Goal: Task Accomplishment & Management: Manage account settings

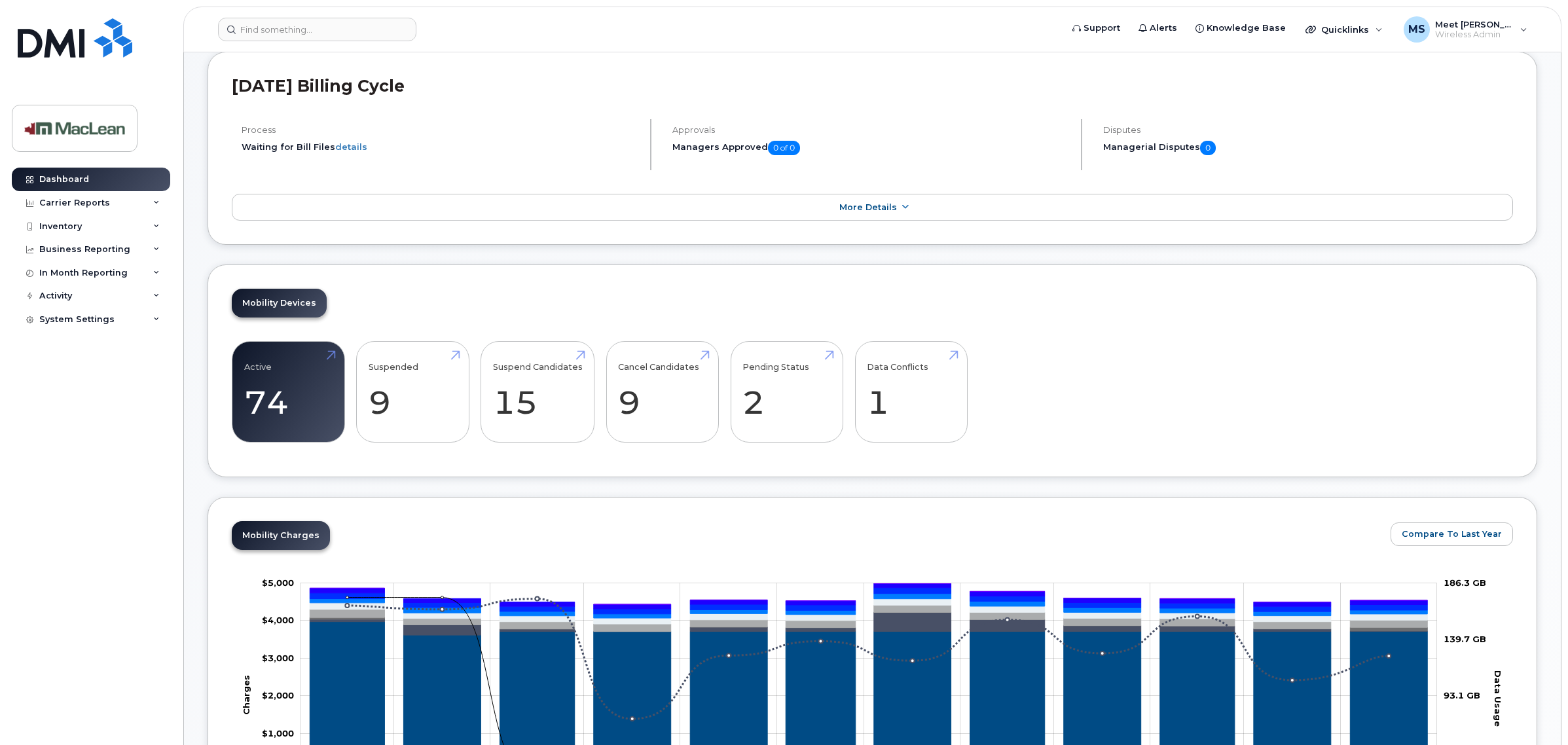
scroll to position [246, 0]
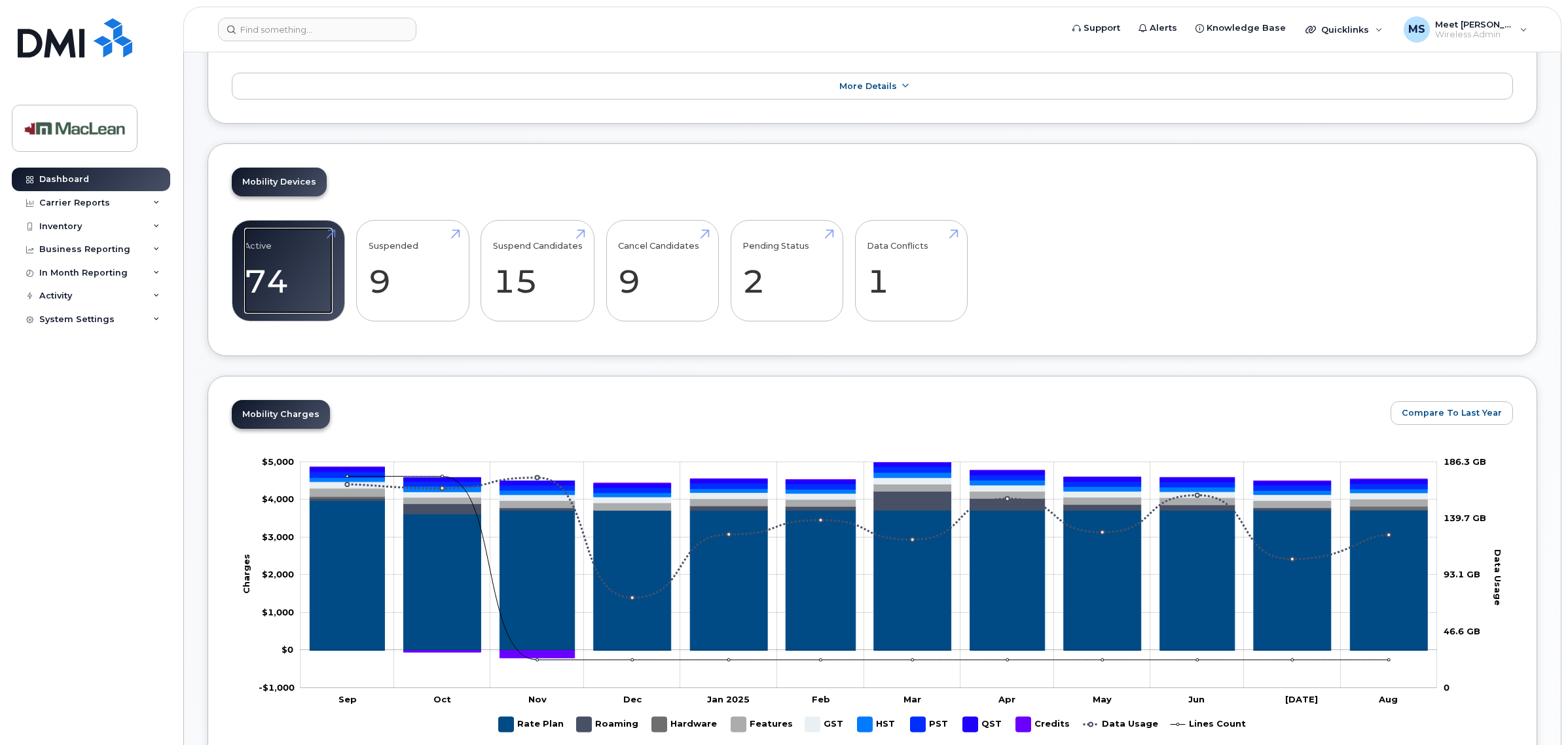
click at [290, 296] on link "Active 74 -20%" at bounding box center [288, 270] width 88 height 86
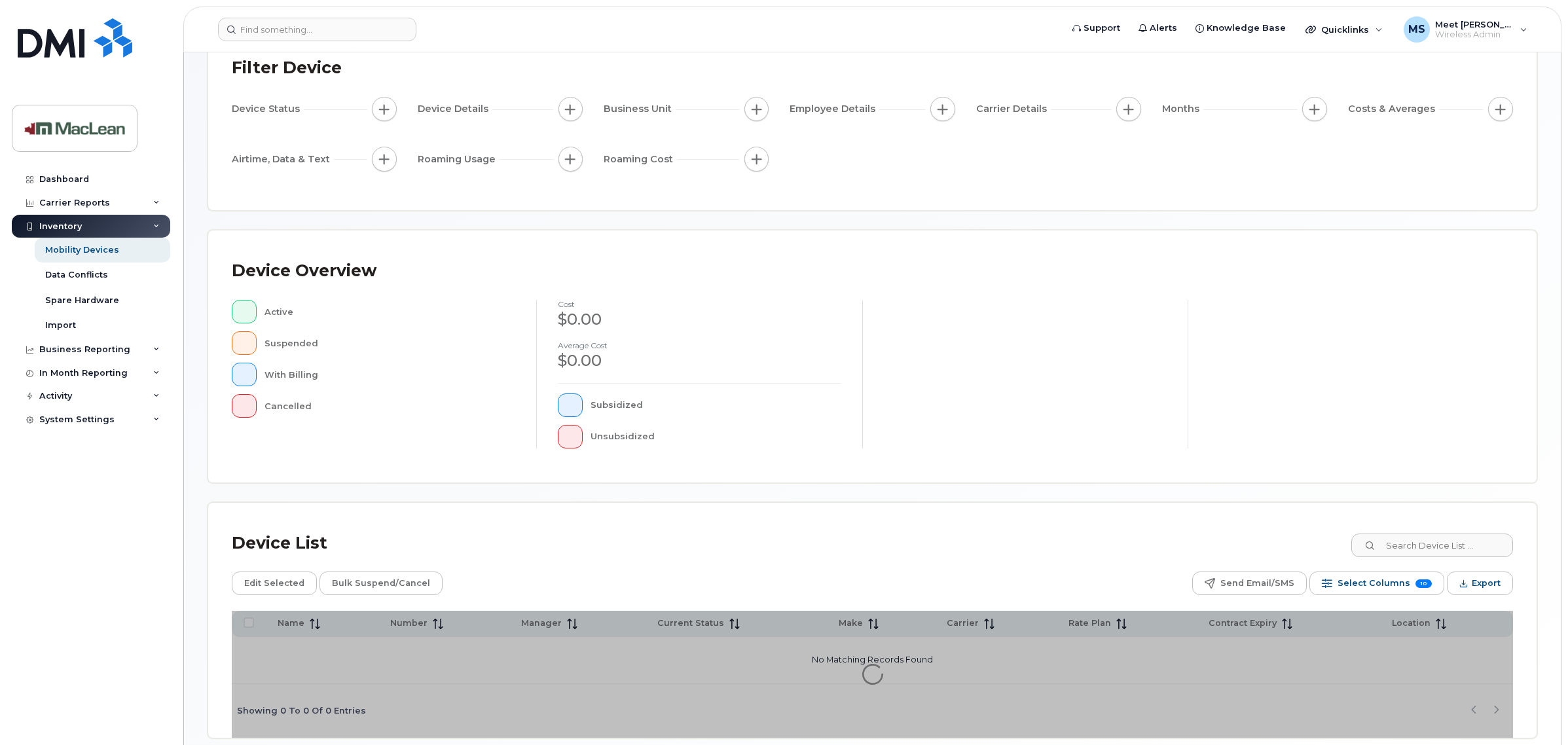
scroll to position [155, 0]
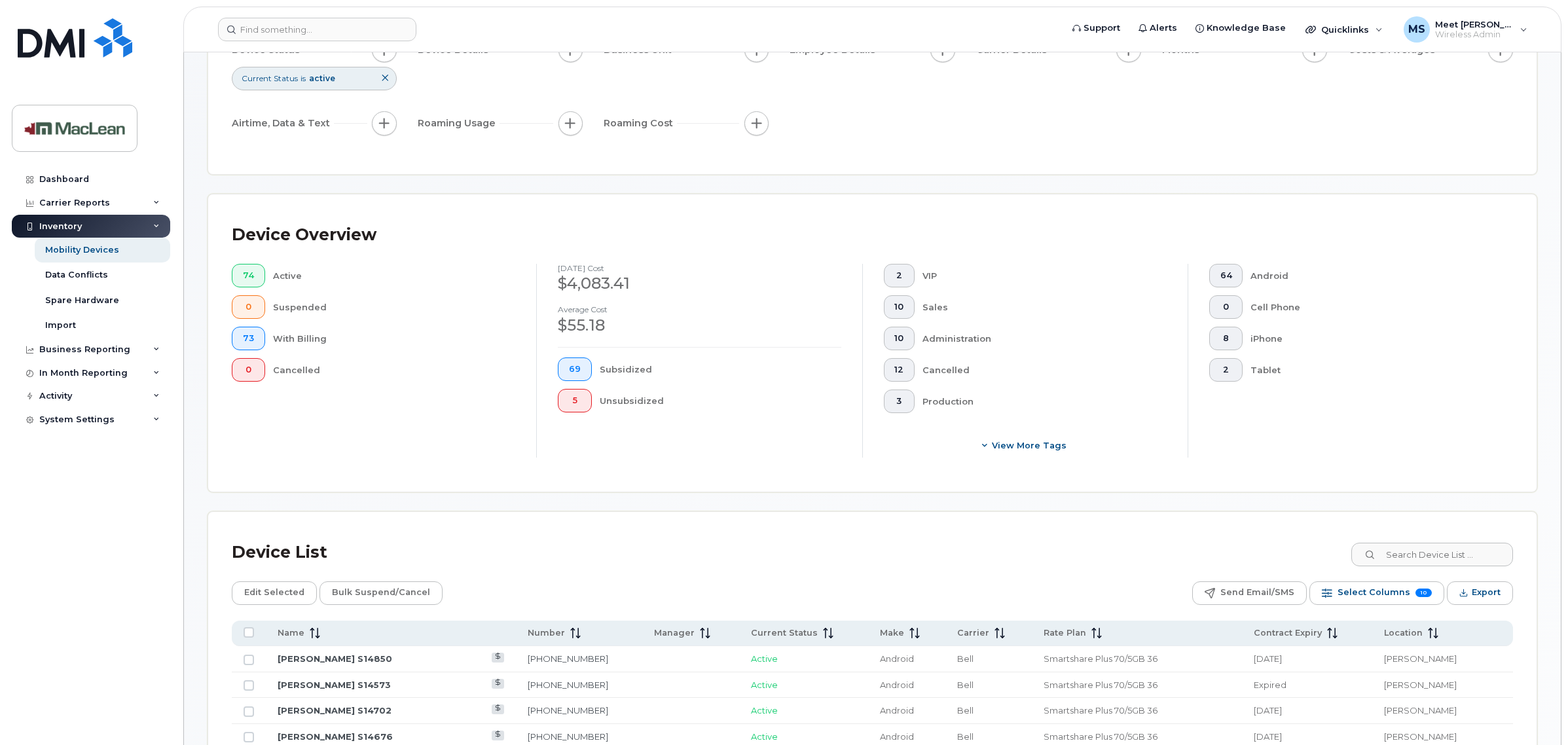
click at [1427, 482] on div "Device Overview 74 Active 0 Suspended 73 With Billing 0 Cancelled August 2025 c…" at bounding box center [872, 343] width 1329 height 297
click at [1418, 544] on input at bounding box center [1431, 555] width 163 height 23
paste input "705-309-2568"
type input "705-309-2568"
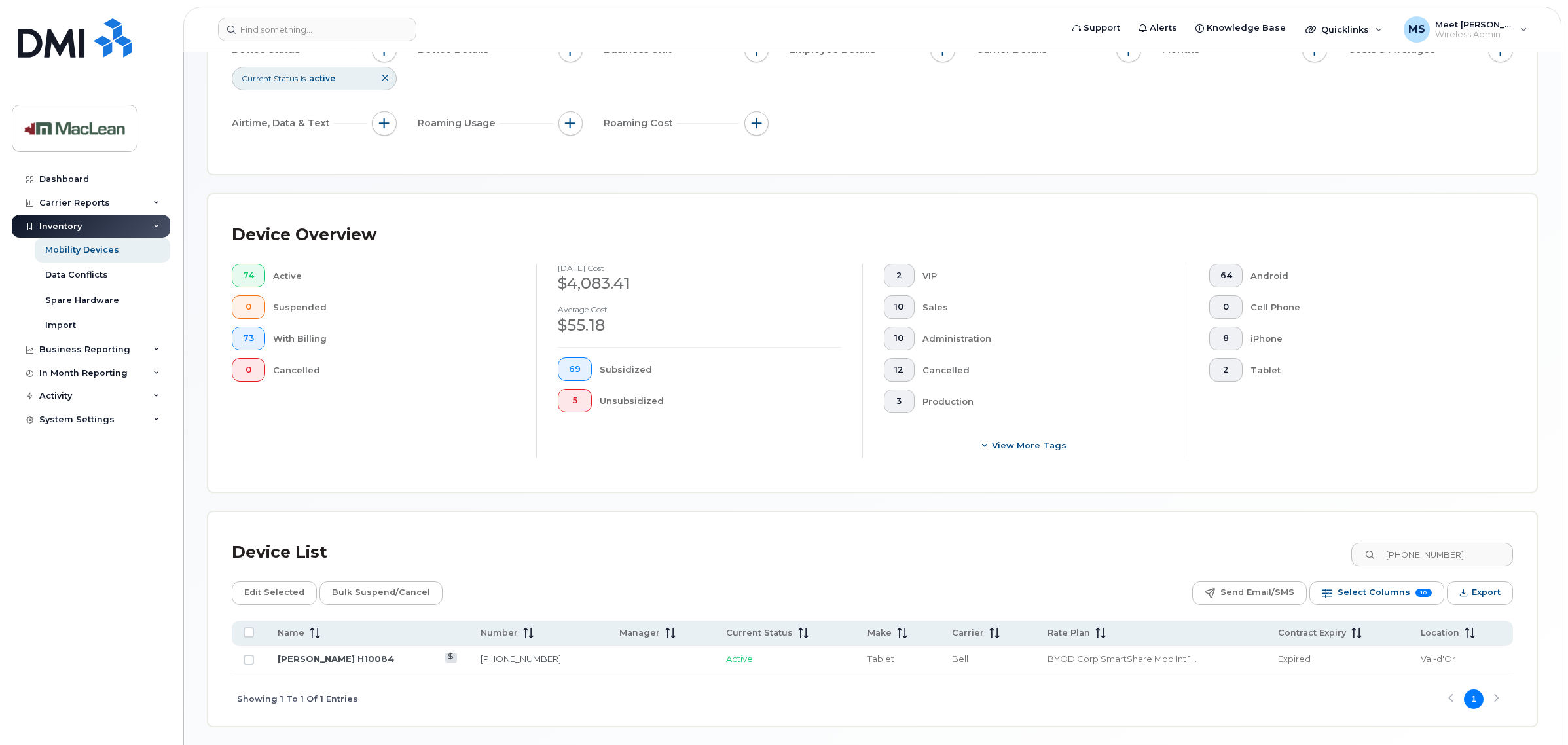
click at [378, 664] on td "John Chomyshyn H10084" at bounding box center [367, 659] width 203 height 26
click at [322, 653] on link "John Chomyshyn H10084" at bounding box center [335, 658] width 117 height 10
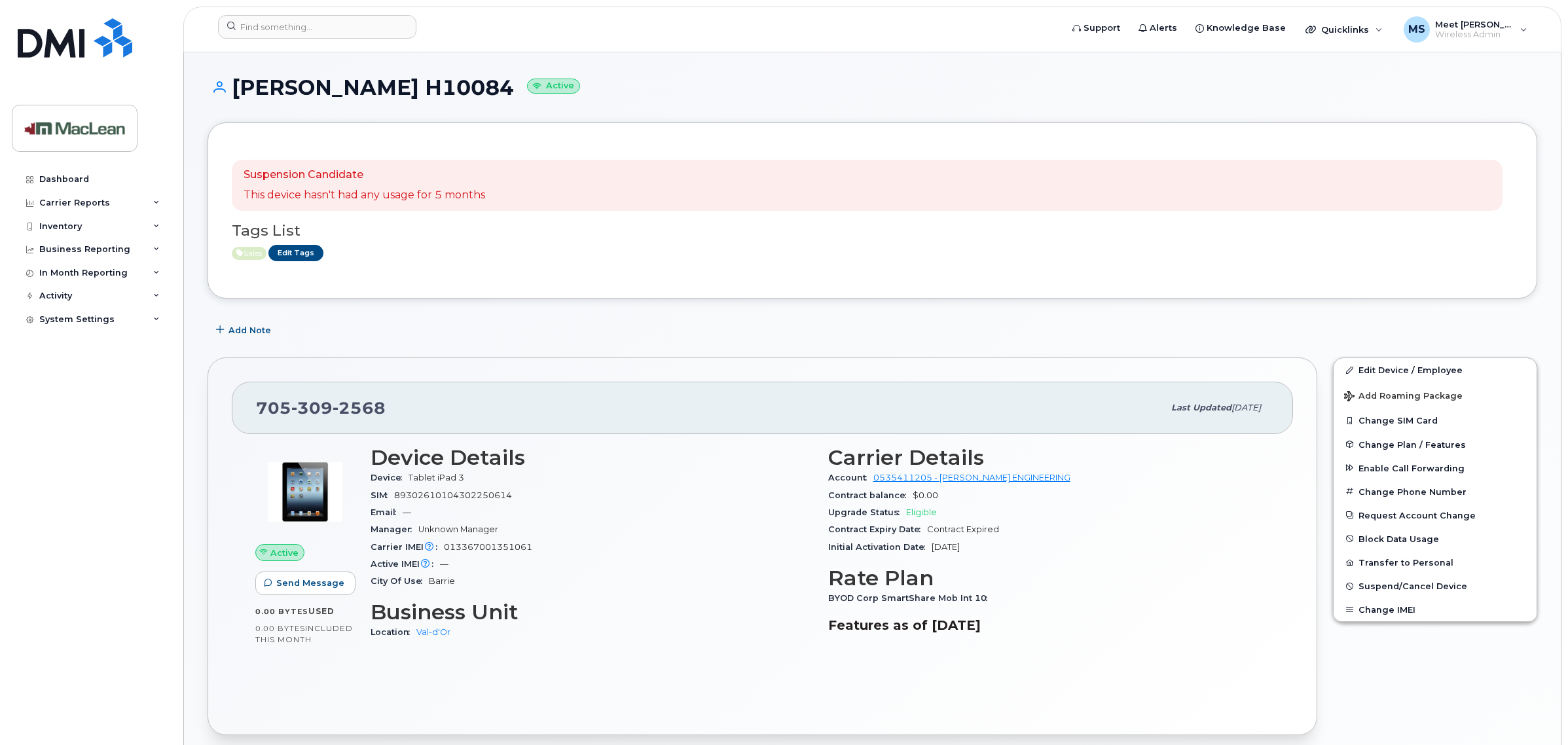
scroll to position [82, 0]
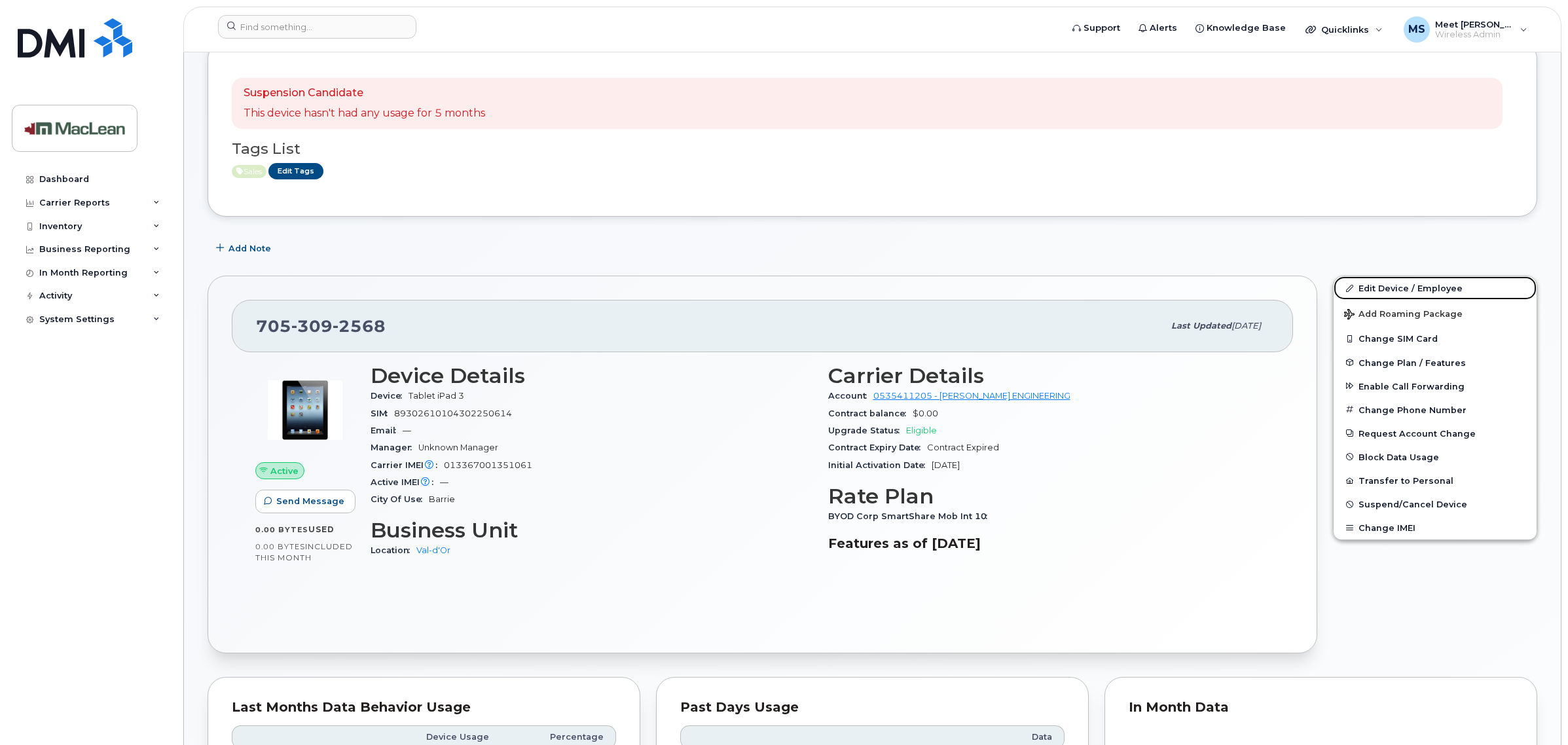
click at [1389, 286] on link "Edit Device / Employee" at bounding box center [1435, 288] width 203 height 23
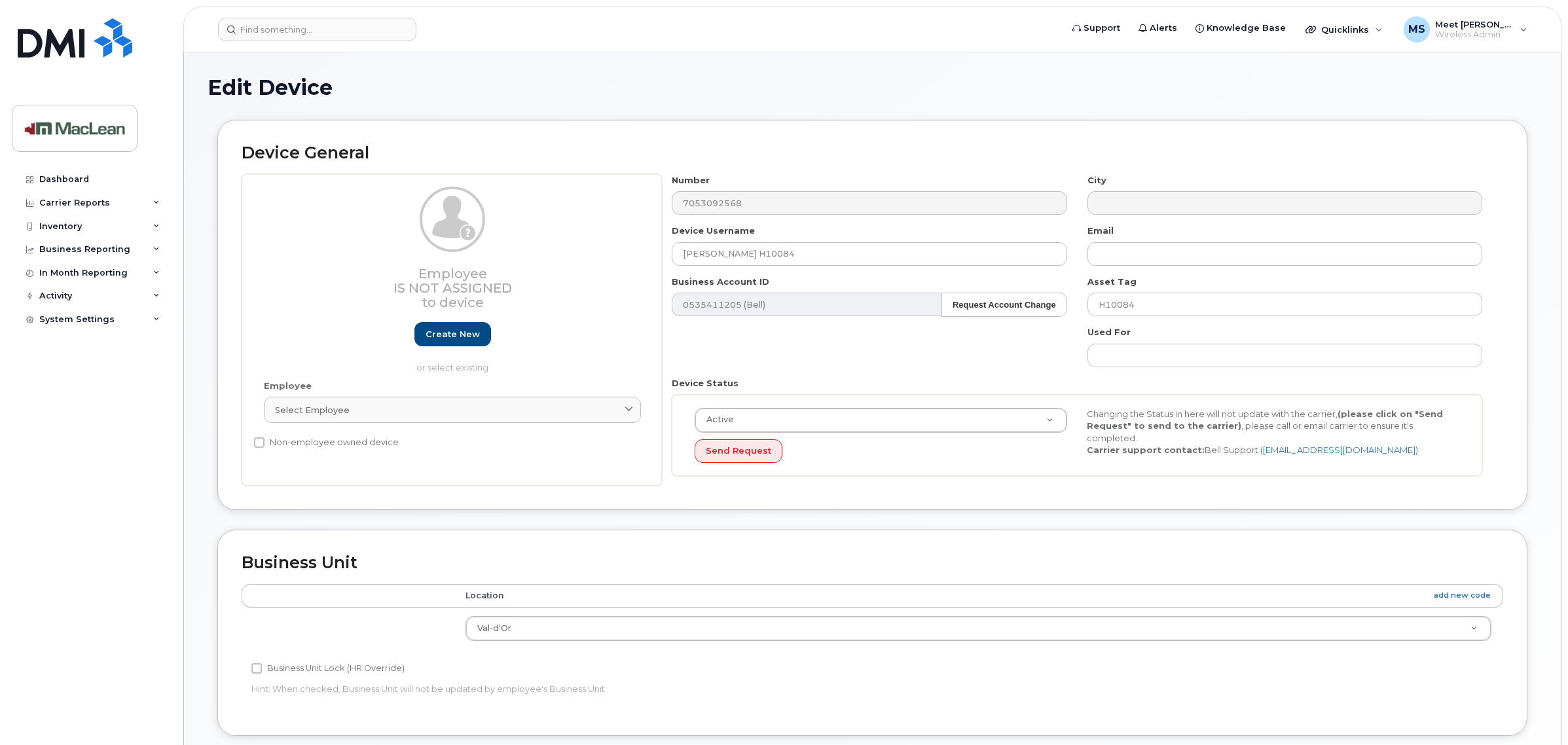
select select "1523540"
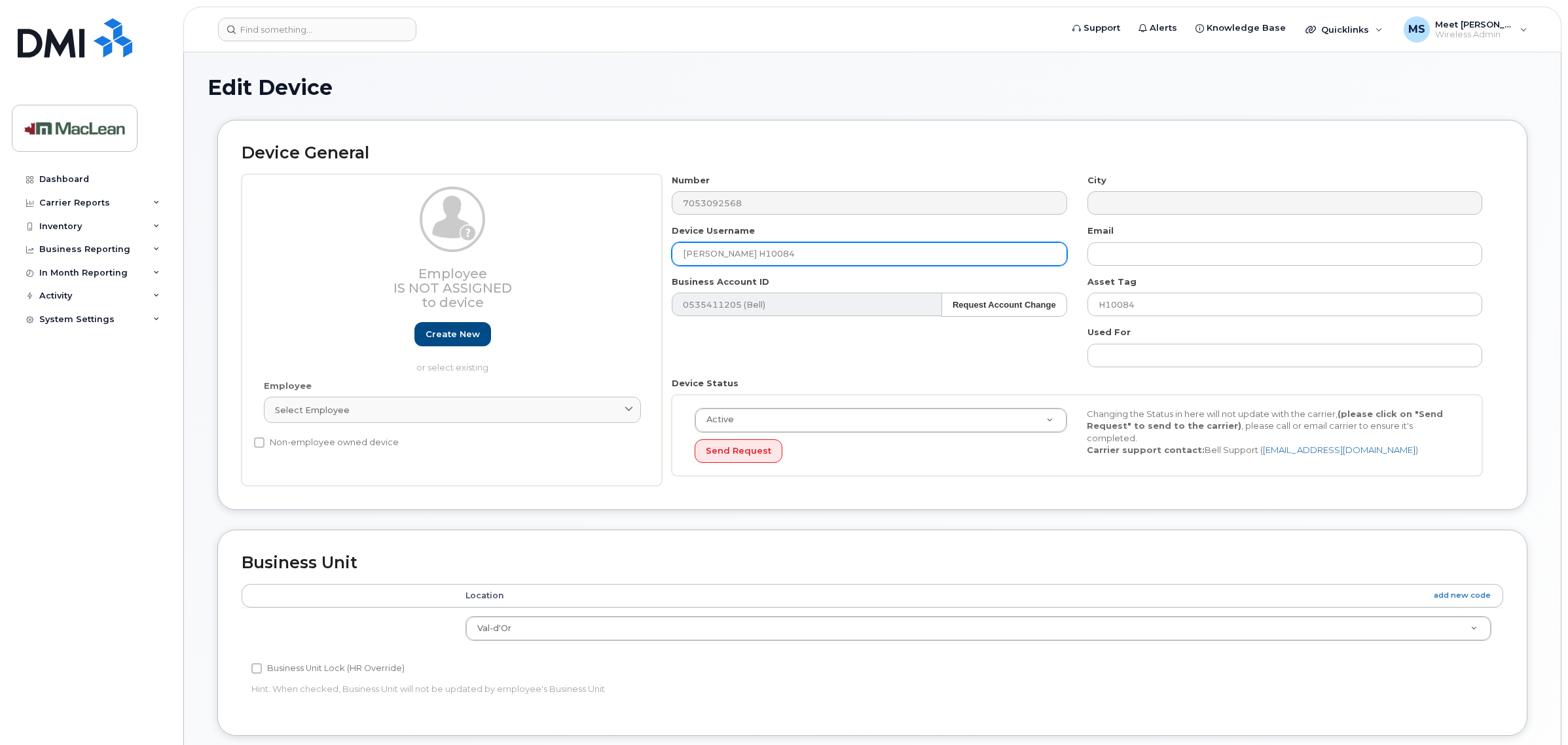
drag, startPoint x: 835, startPoint y: 244, endPoint x: 578, endPoint y: 239, distance: 257.0
click at [578, 239] on div "Employee Is not assigned to device Create new or select existing Employee Selec…" at bounding box center [872, 330] width 1262 height 312
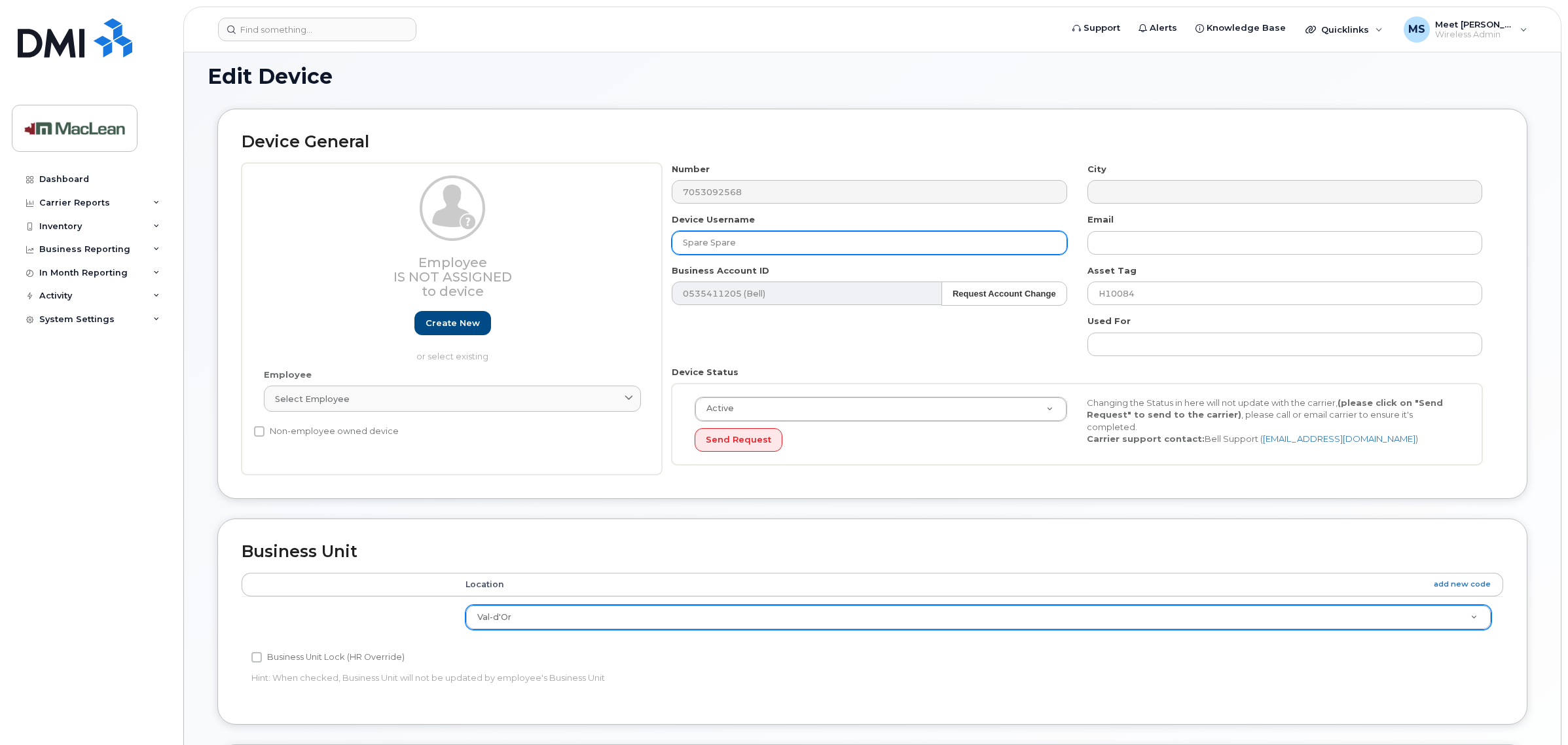
scroll to position [82, 0]
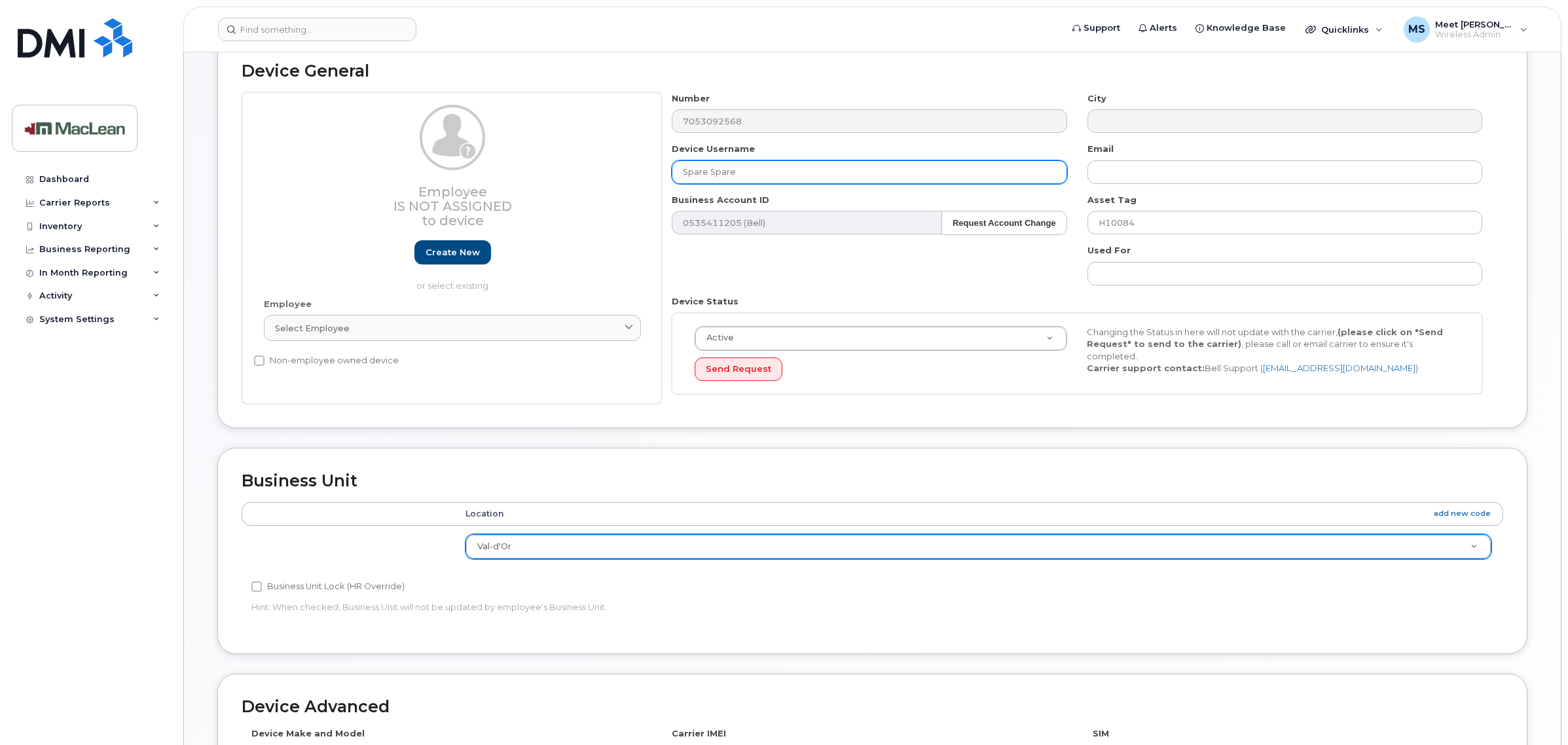
type input "Spare Spare"
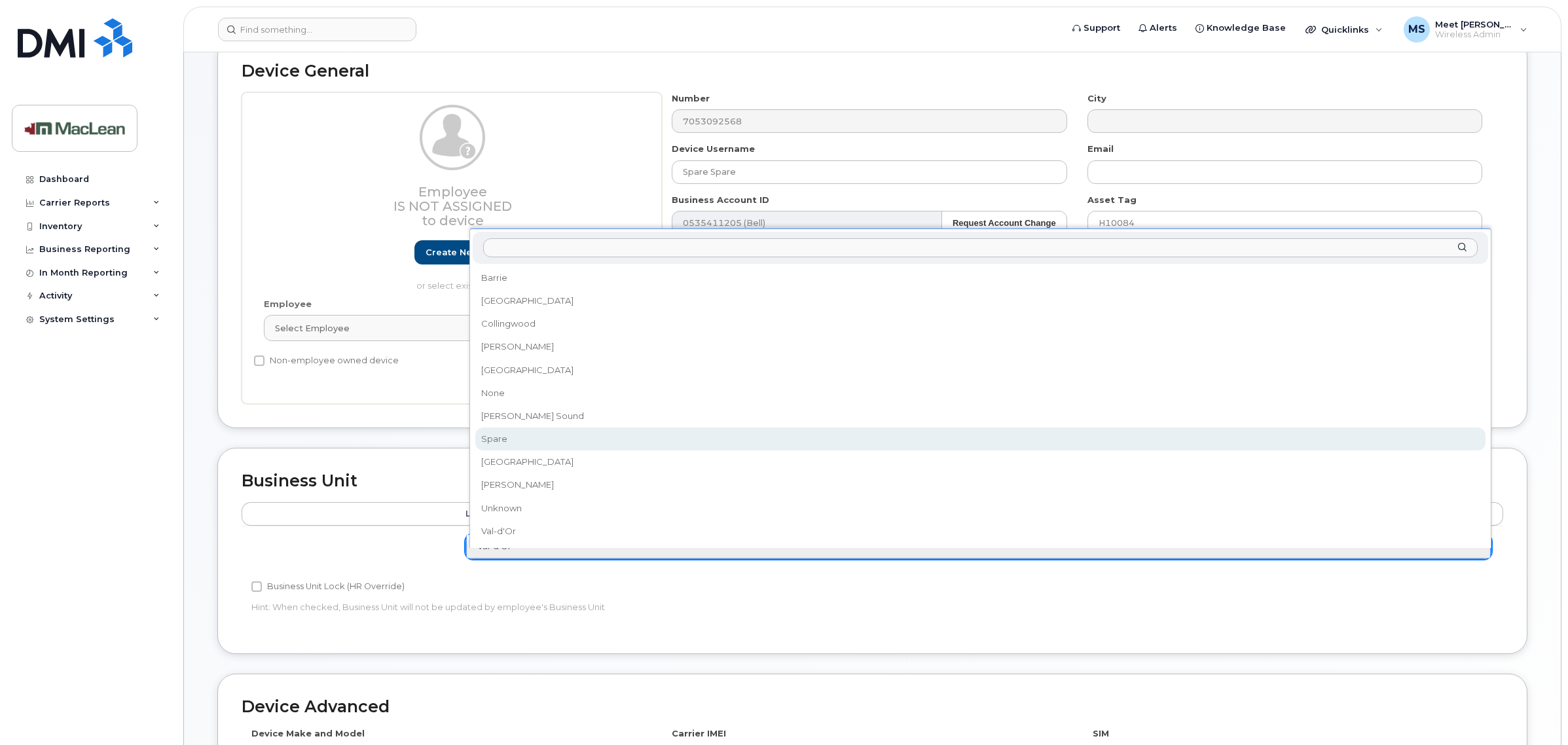
select select "1945168"
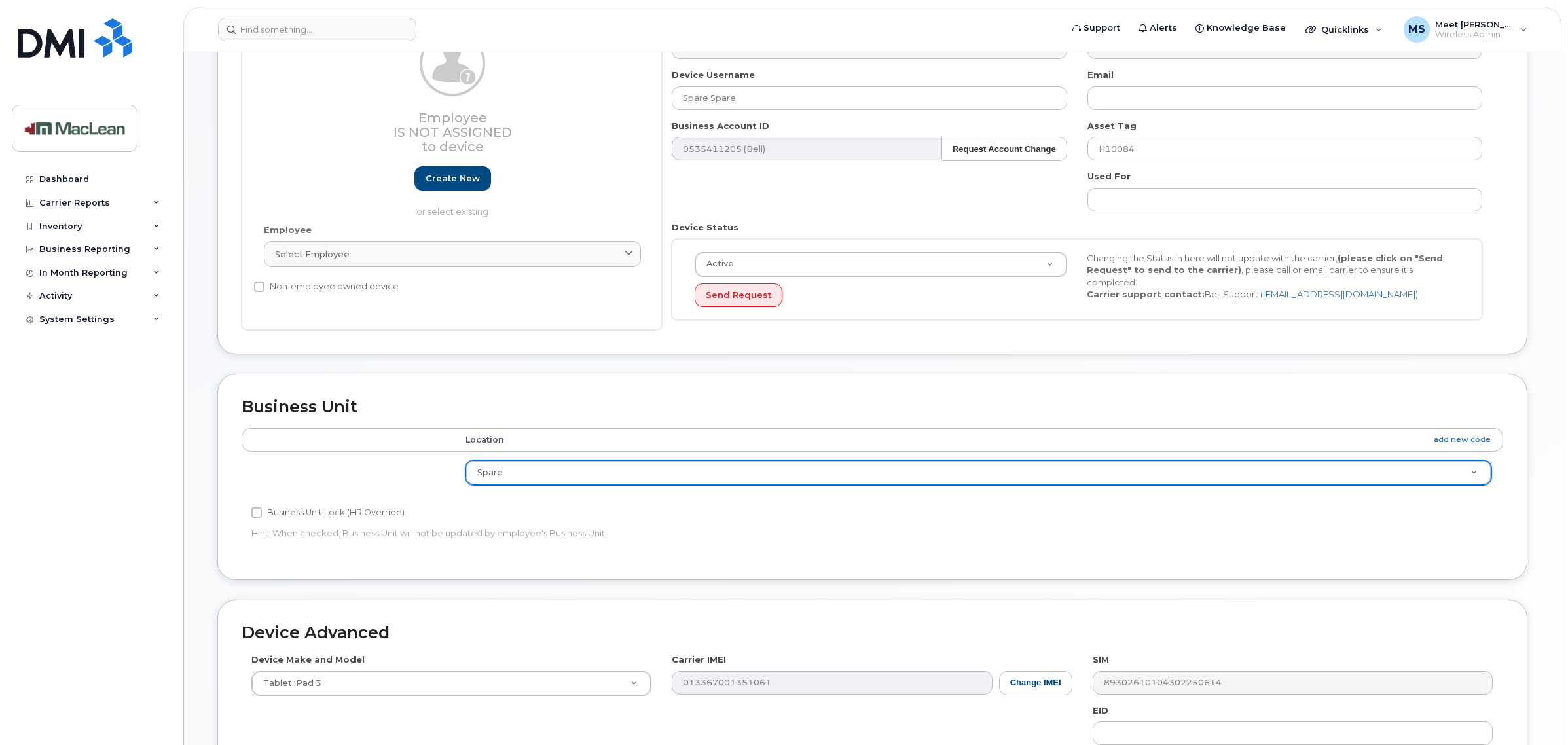
scroll to position [403, 0]
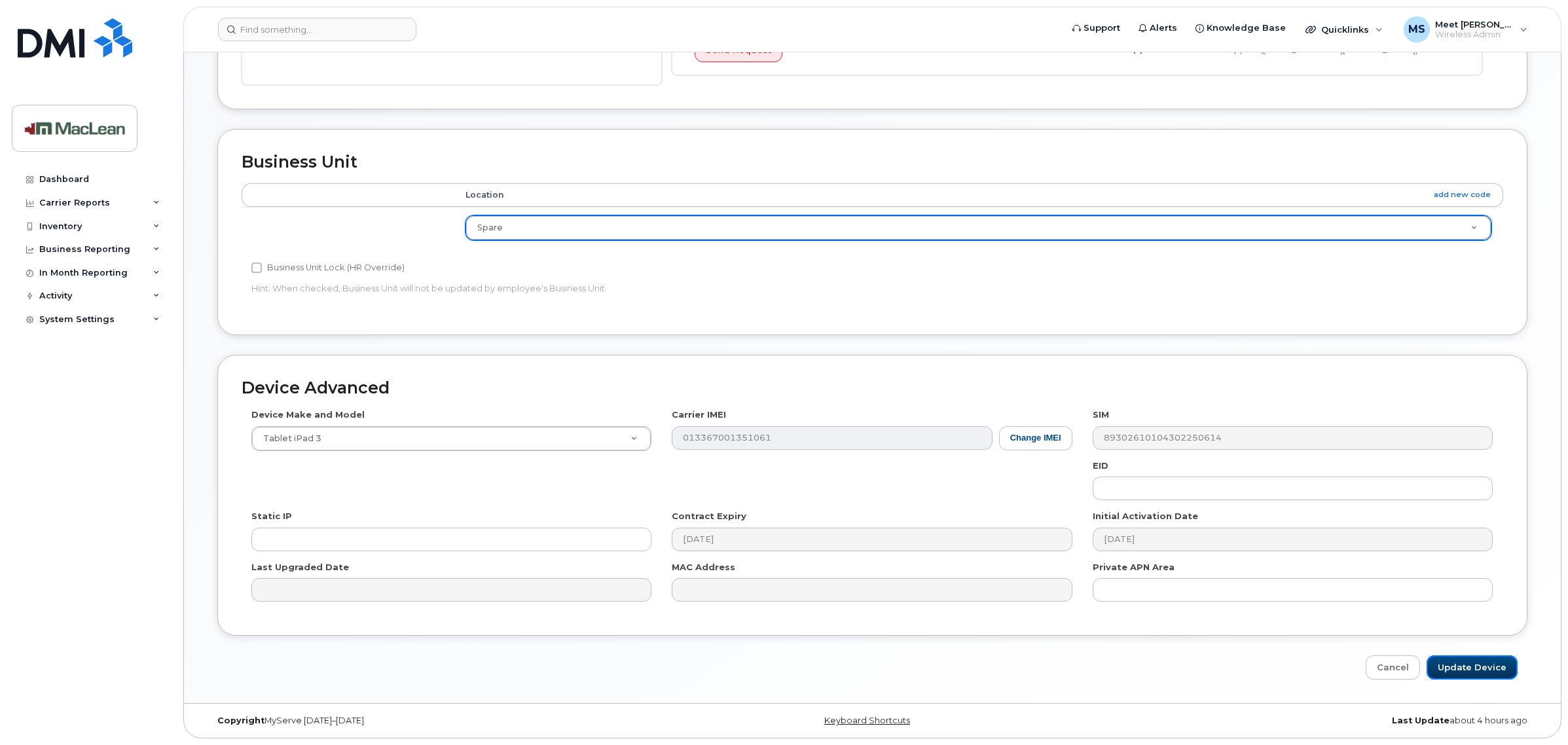
drag, startPoint x: 1487, startPoint y: 675, endPoint x: 1264, endPoint y: 627, distance: 228.1
click at [1484, 675] on input "Update Device" at bounding box center [1472, 667] width 91 height 24
type input "Saving..."
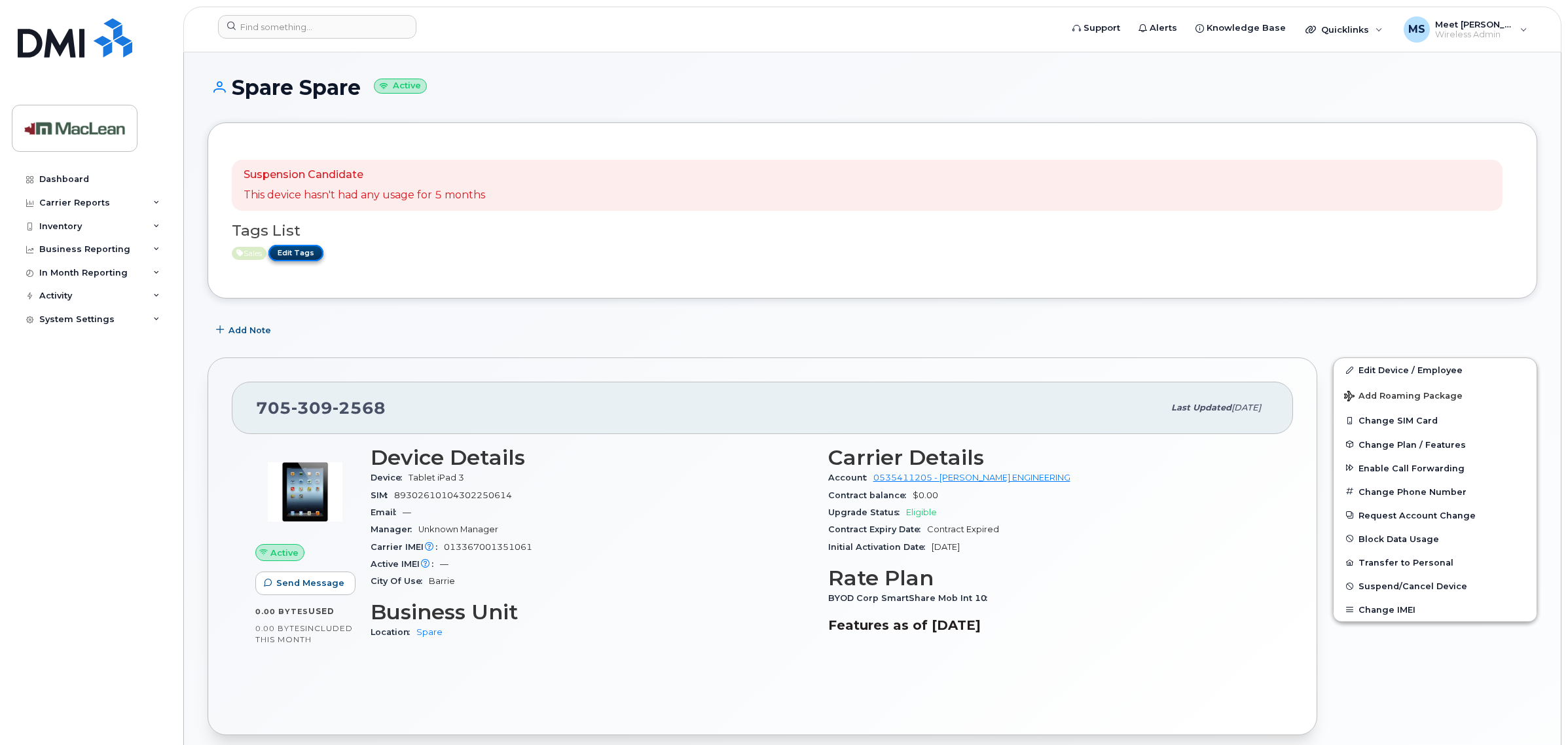
click at [304, 257] on link "Edit Tags" at bounding box center [296, 253] width 55 height 17
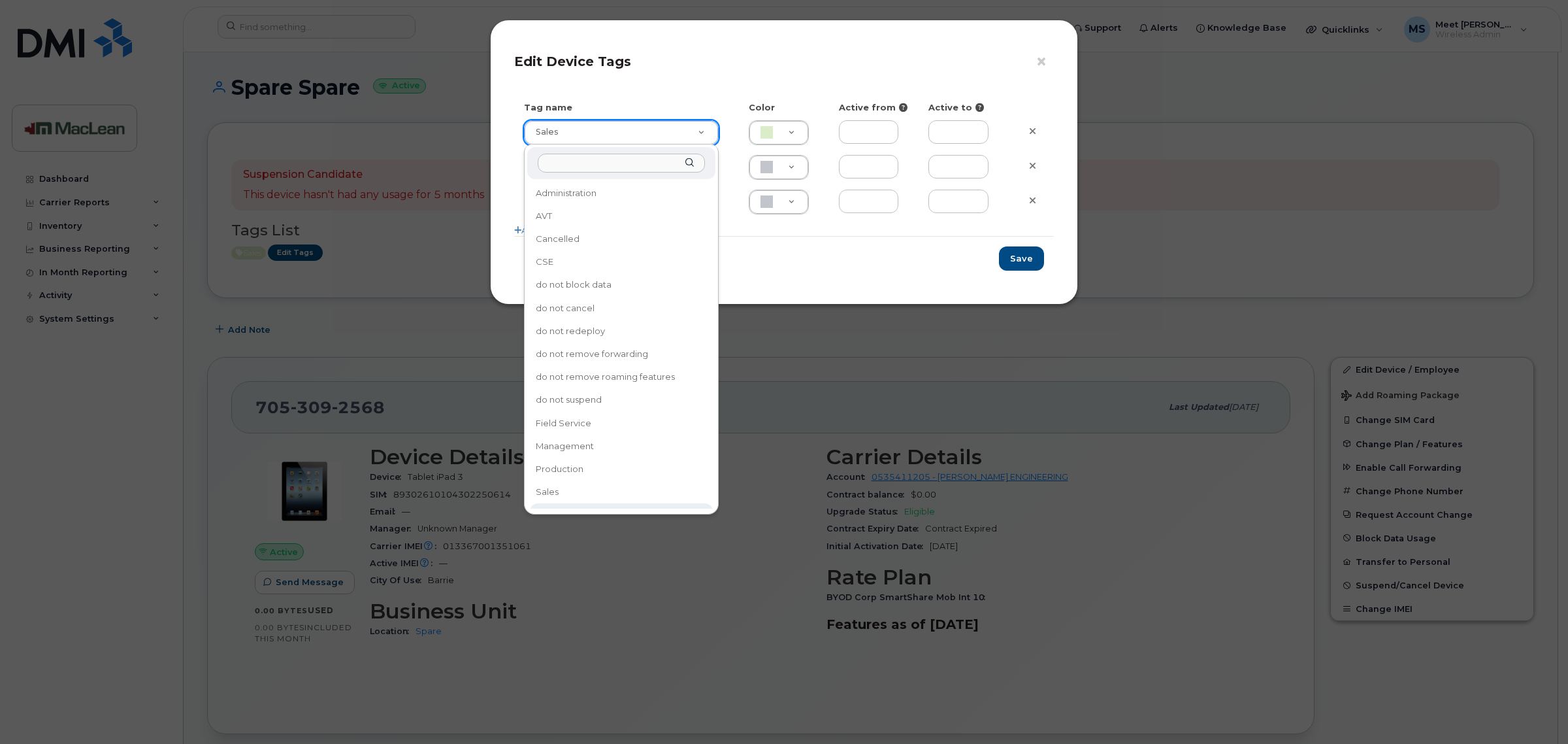
type input "Spare"
type input "F8C6C8"
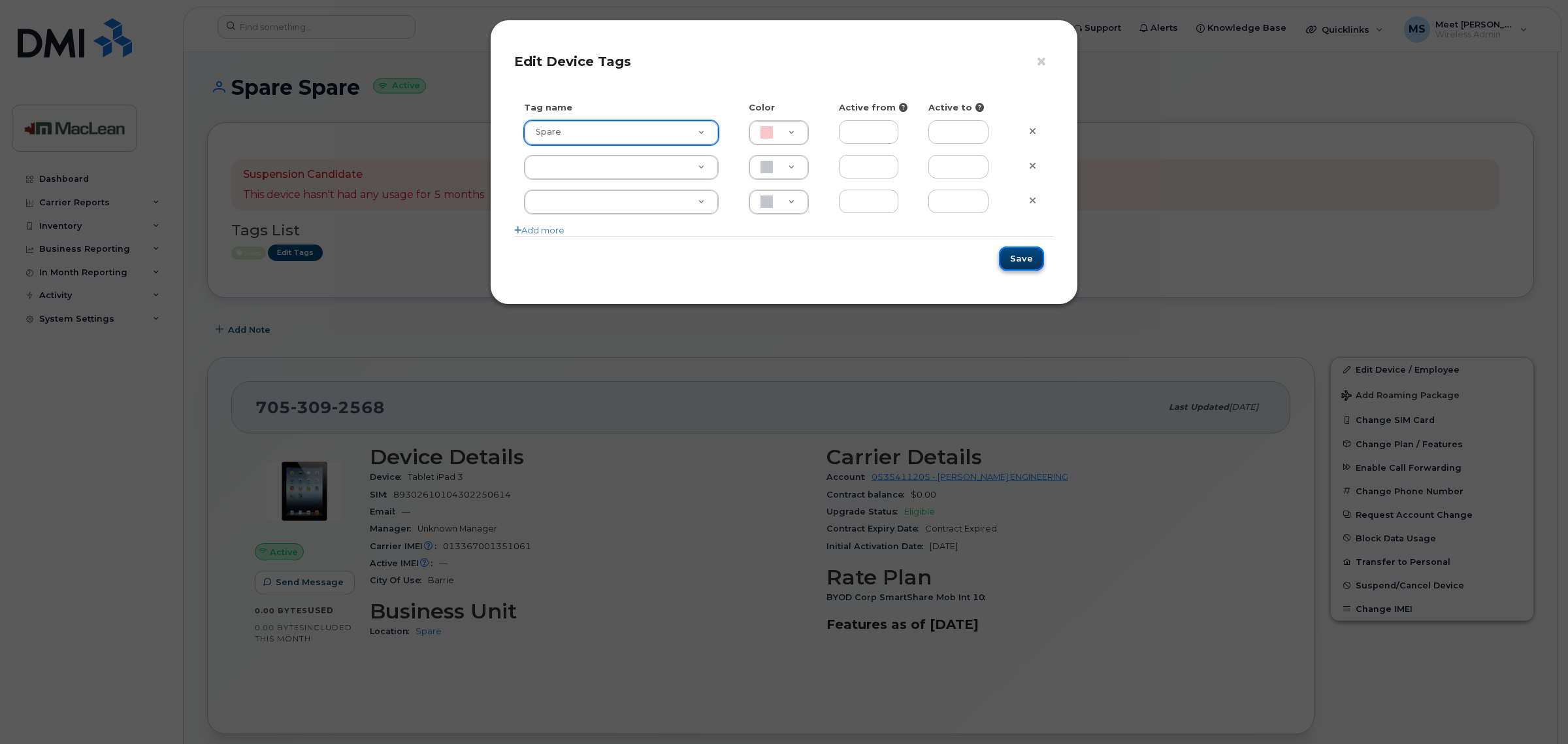
click at [1029, 262] on button "Save" at bounding box center [1021, 258] width 45 height 24
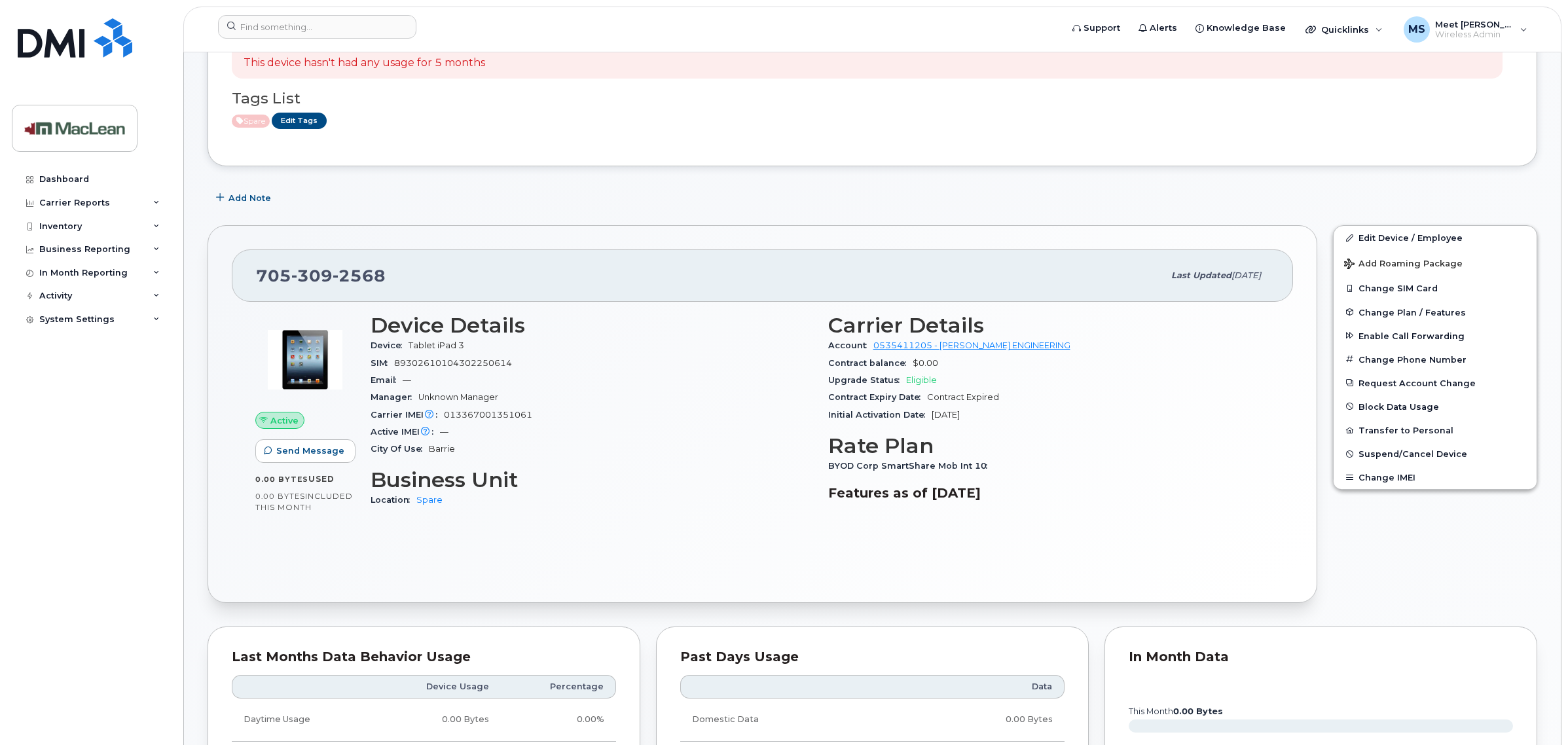
scroll to position [163, 0]
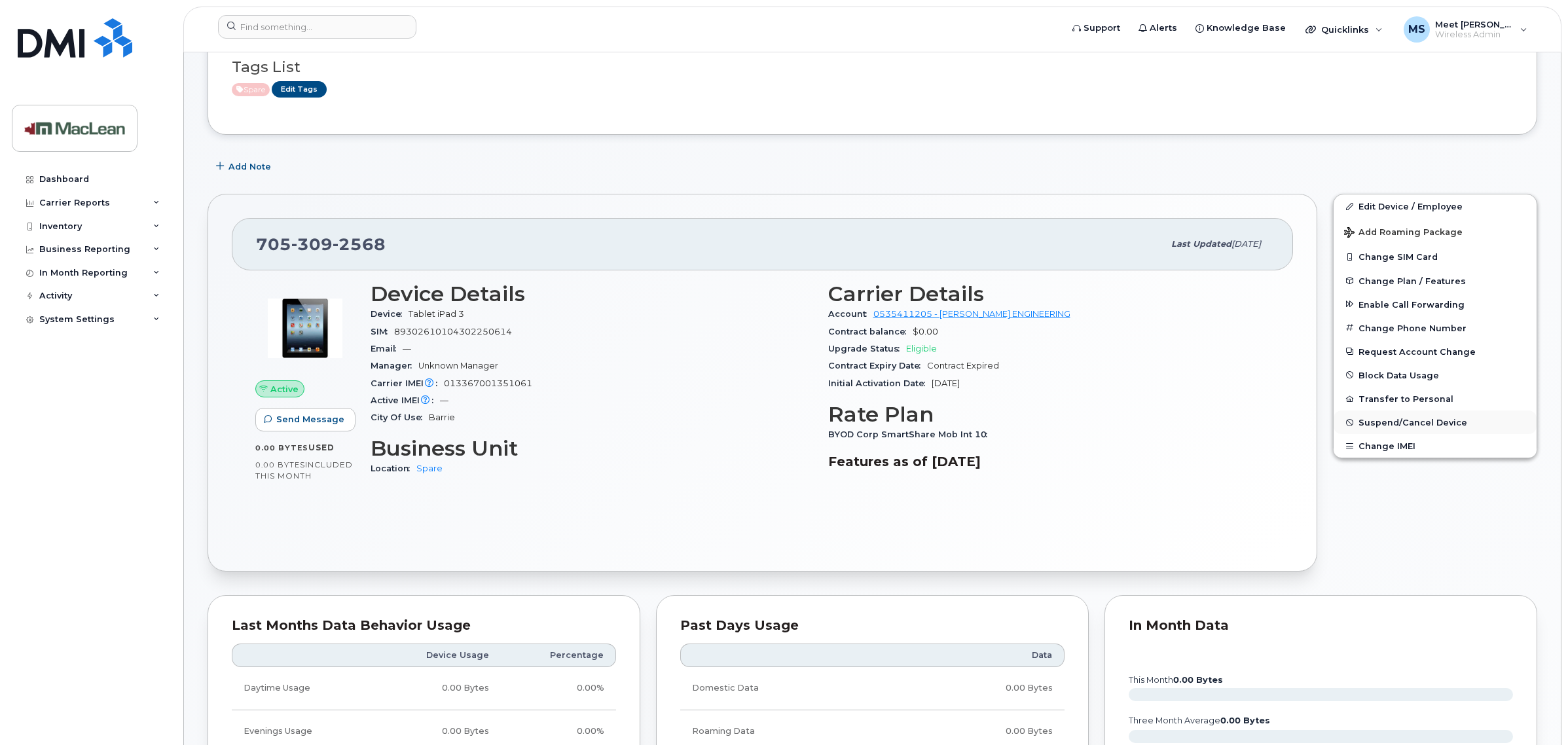
click at [1379, 421] on span "Suspend/Cancel Device" at bounding box center [1413, 422] width 109 height 10
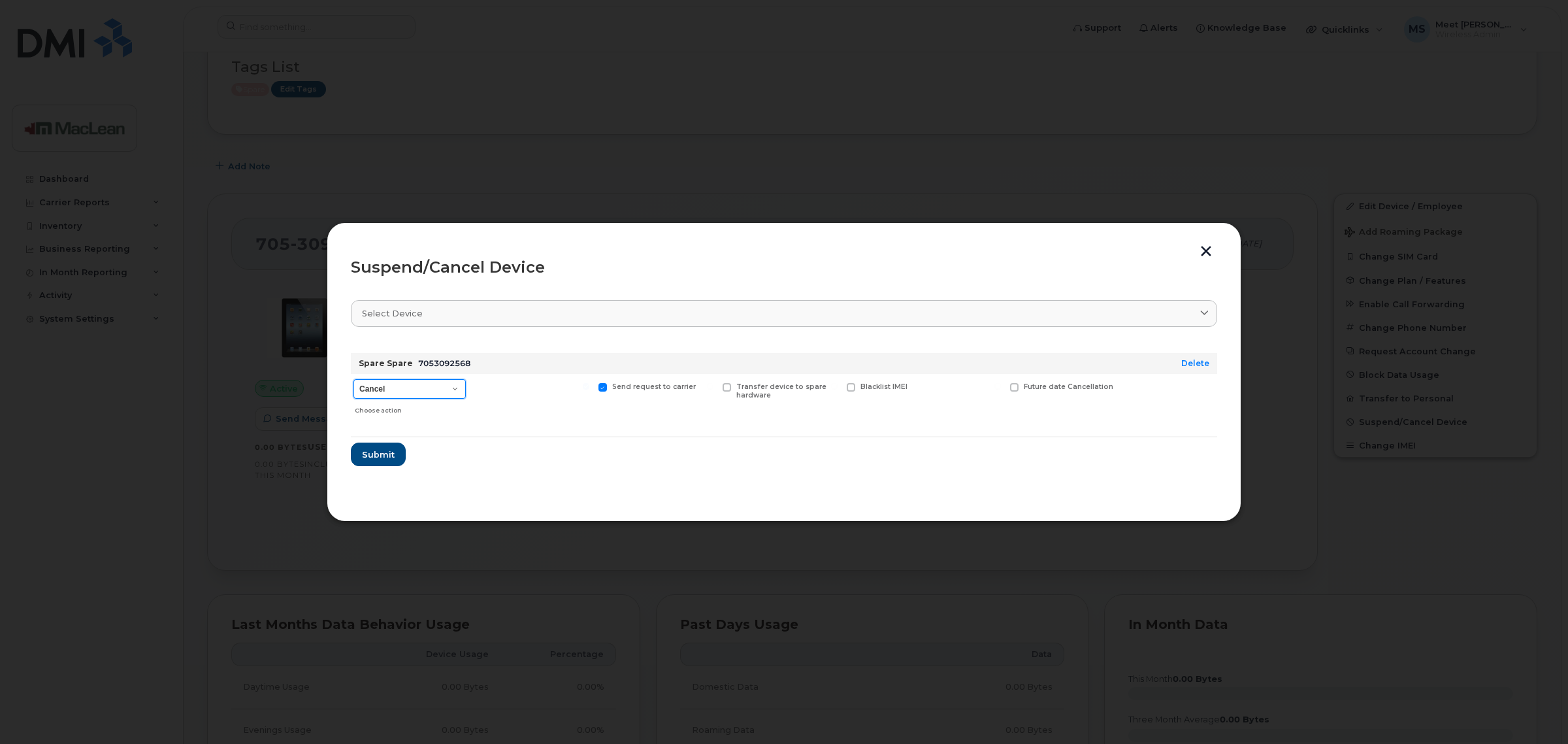
click at [445, 390] on select "Cancel Suspend - Extend Suspension Suspend - Reduced Rate Suspend - Full Rate S…" at bounding box center [409, 389] width 112 height 19
select select "[object Object]"
click at [353, 379] on select "Cancel Suspend - Extend Suspension Suspend - Reduced Rate Suspend - Full Rate S…" at bounding box center [409, 389] width 112 height 19
click at [377, 449] on span "Submit" at bounding box center [377, 455] width 32 height 12
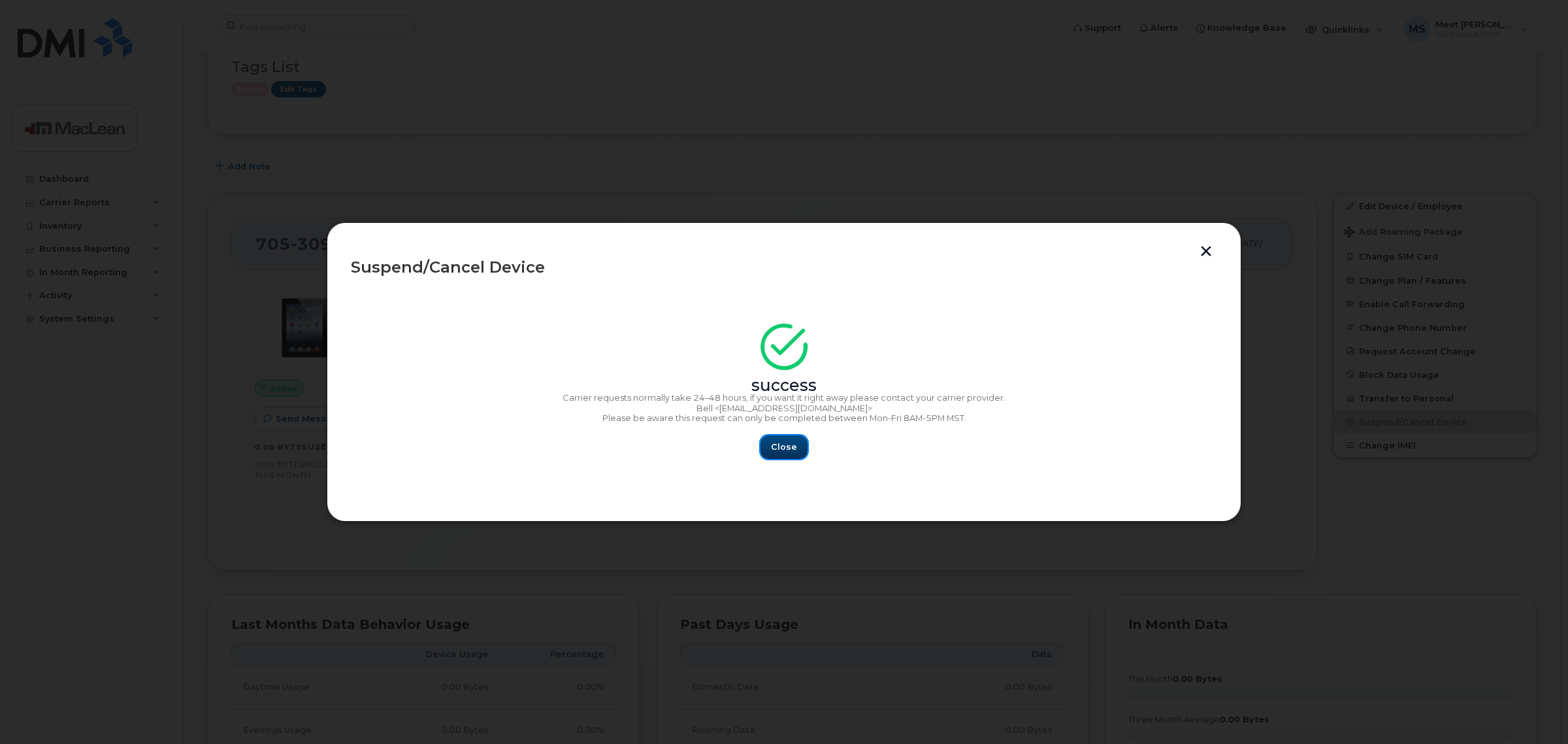
click at [787, 446] on span "Close" at bounding box center [784, 447] width 26 height 12
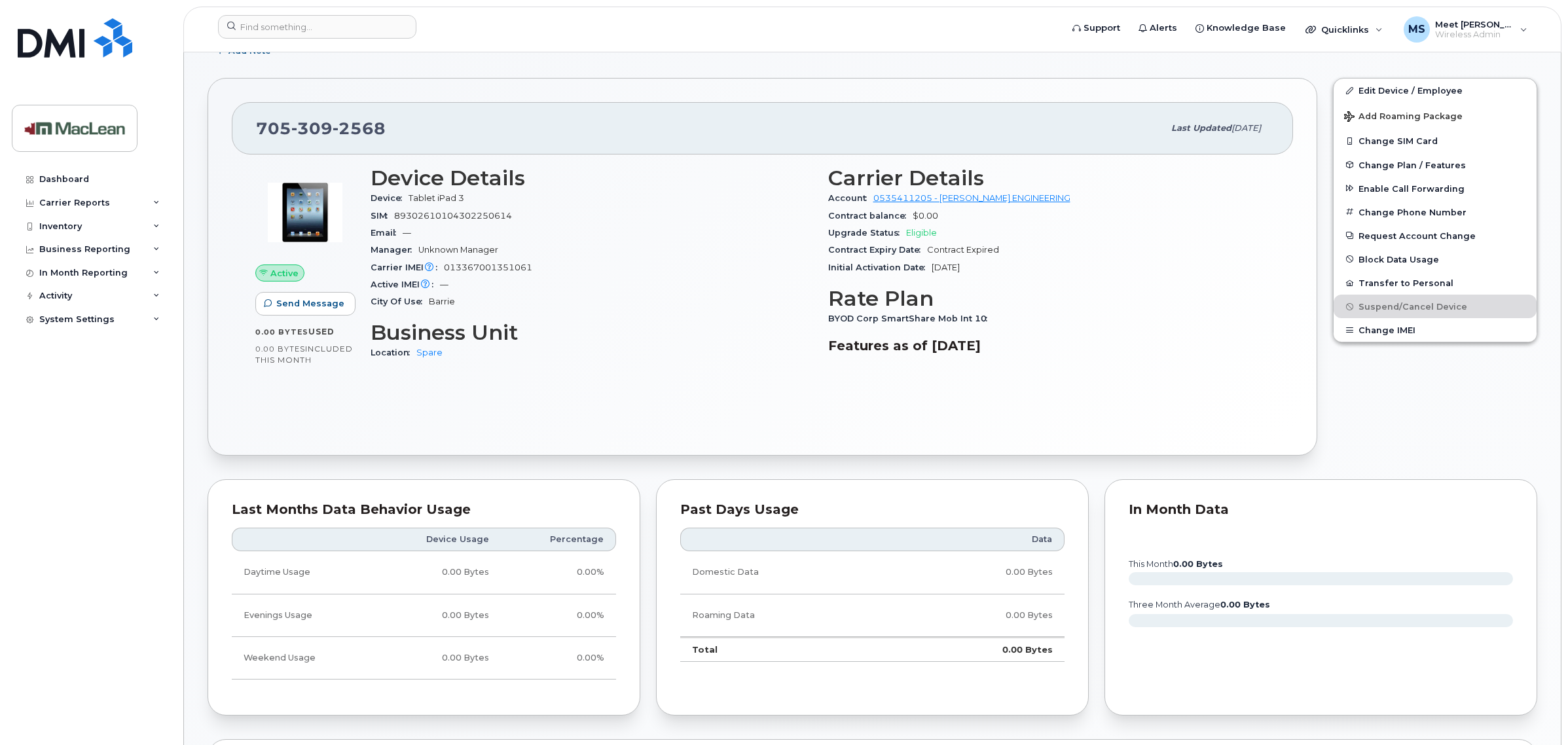
scroll to position [0, 0]
